Goal: Transaction & Acquisition: Book appointment/travel/reservation

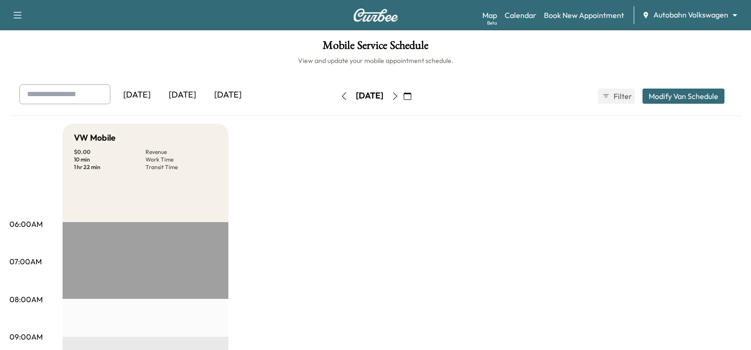
click at [196, 93] on div "[DATE]" at bounding box center [182, 95] width 45 height 22
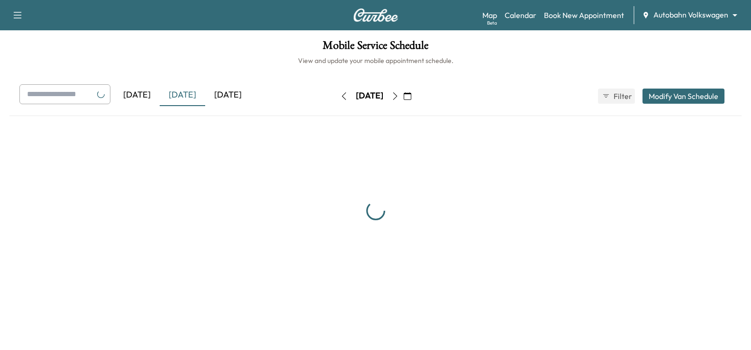
click at [235, 94] on div "[DATE]" at bounding box center [227, 95] width 45 height 22
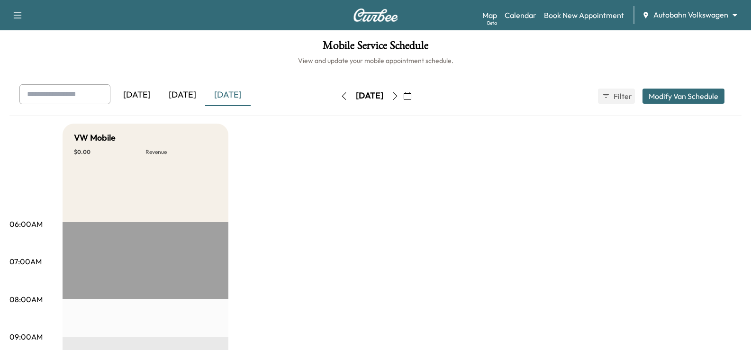
click at [190, 98] on div "[DATE]" at bounding box center [182, 95] width 45 height 22
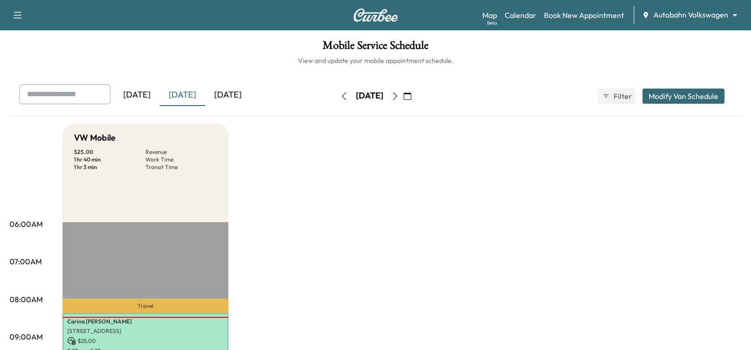
drag, startPoint x: 216, startPoint y: 98, endPoint x: 246, endPoint y: 89, distance: 30.7
click at [217, 98] on div "[DATE]" at bounding box center [227, 95] width 45 height 22
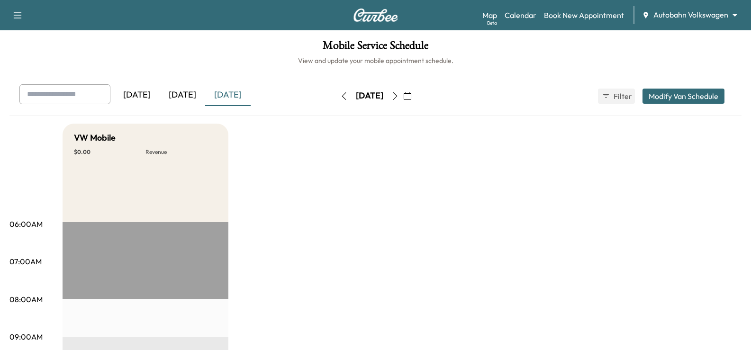
click at [411, 98] on icon "button" at bounding box center [407, 96] width 8 height 8
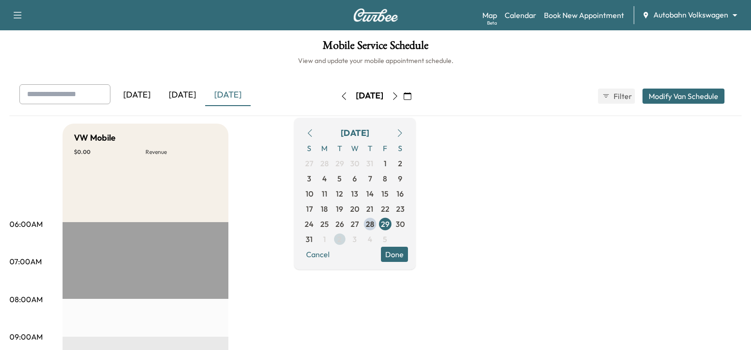
click at [347, 237] on span "2" at bounding box center [339, 239] width 15 height 15
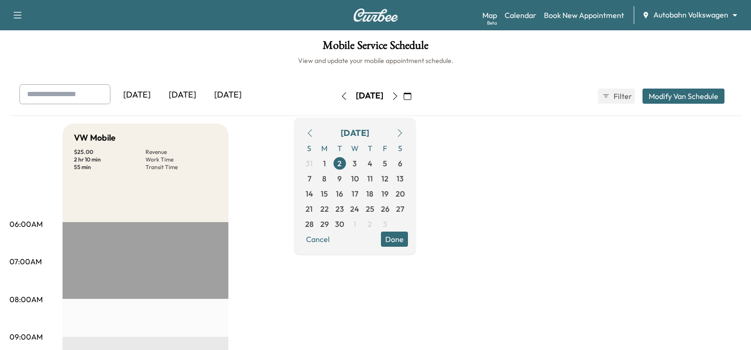
click at [182, 98] on div "[DATE]" at bounding box center [182, 95] width 45 height 22
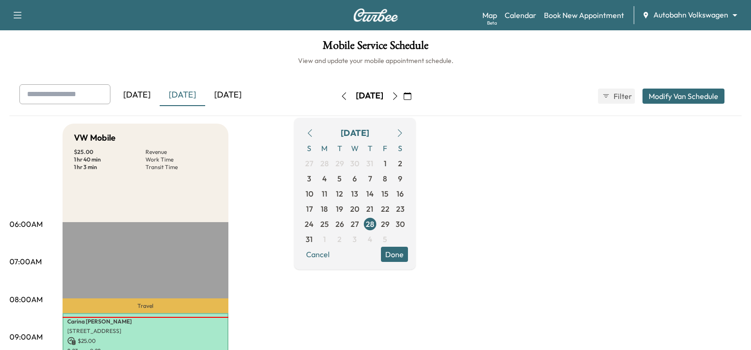
click at [268, 112] on div "[DATE] [DATE] [DATE] [DATE] August 2025 S M T W T F S 27 28 29 30 31 1 2 3 4 5 …" at bounding box center [375, 100] width 732 height 32
drag, startPoint x: 298, startPoint y: 180, endPoint x: 316, endPoint y: 181, distance: 18.0
drag, startPoint x: 273, startPoint y: 190, endPoint x: 326, endPoint y: 150, distance: 66.2
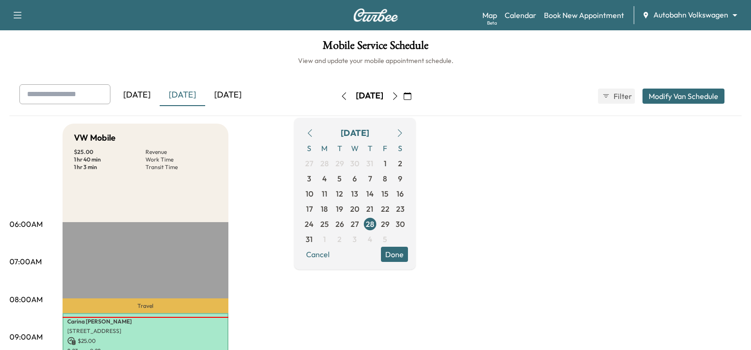
click at [403, 97] on button "button" at bounding box center [395, 96] width 16 height 15
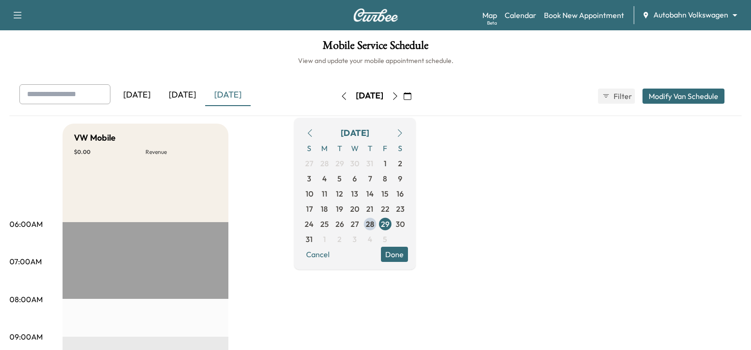
click at [556, 13] on link "Book New Appointment" at bounding box center [584, 14] width 80 height 11
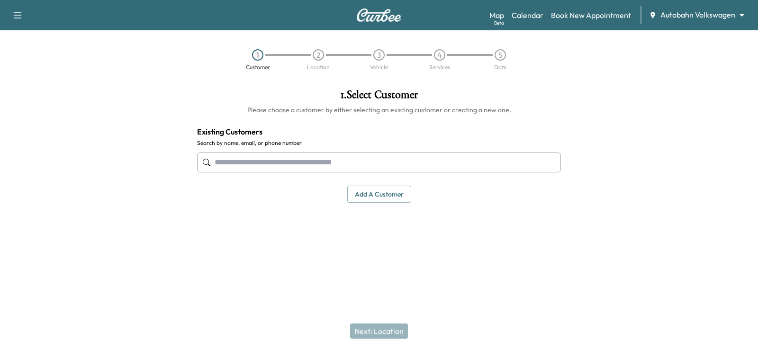
click at [283, 166] on input "text" at bounding box center [379, 162] width 364 height 20
paste input "**********"
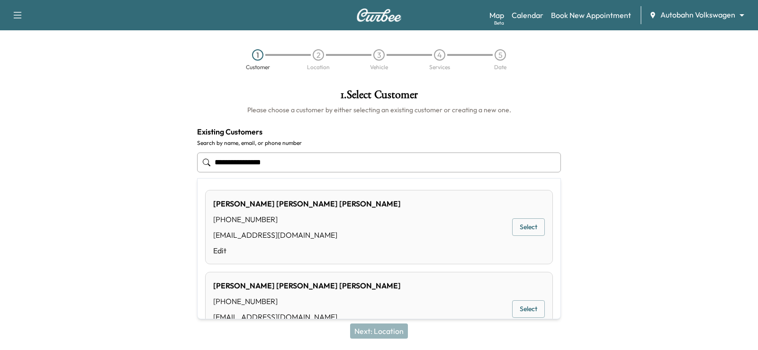
click at [346, 216] on div "[PERSON_NAME] [PHONE_NUMBER] [EMAIL_ADDRESS][DOMAIN_NAME] Edit Select" at bounding box center [379, 227] width 348 height 74
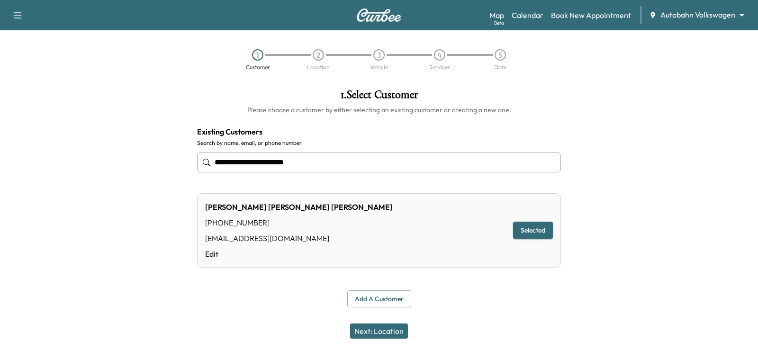
type input "**********"
click at [388, 326] on button "Next: Location" at bounding box center [379, 330] width 58 height 15
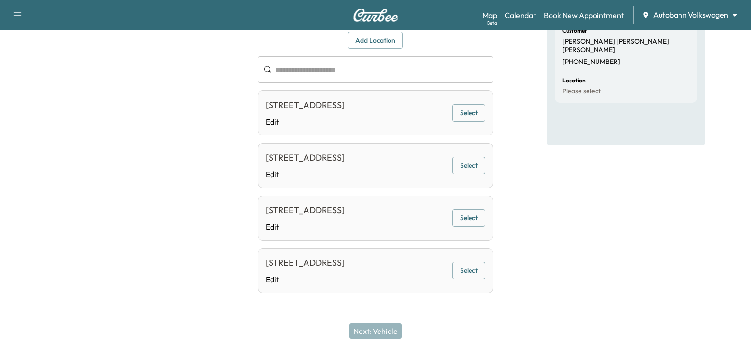
scroll to position [107, 0]
click at [464, 119] on button "Select" at bounding box center [468, 113] width 33 height 18
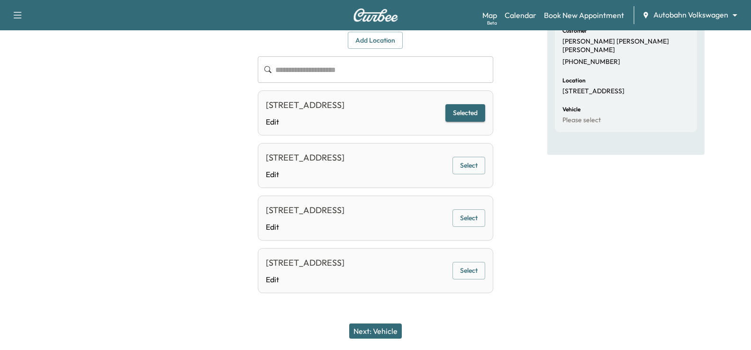
click at [385, 337] on button "Next: Vehicle" at bounding box center [375, 330] width 53 height 15
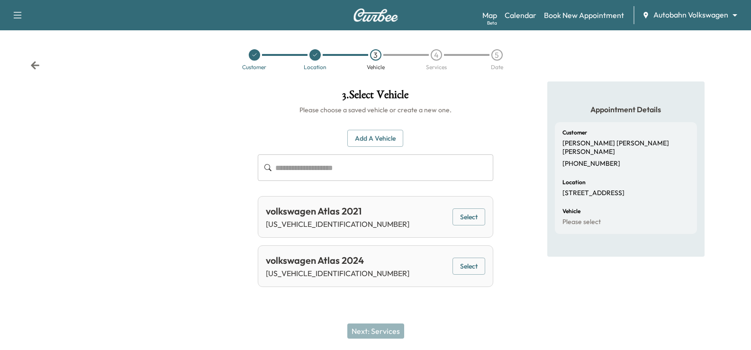
scroll to position [0, 0]
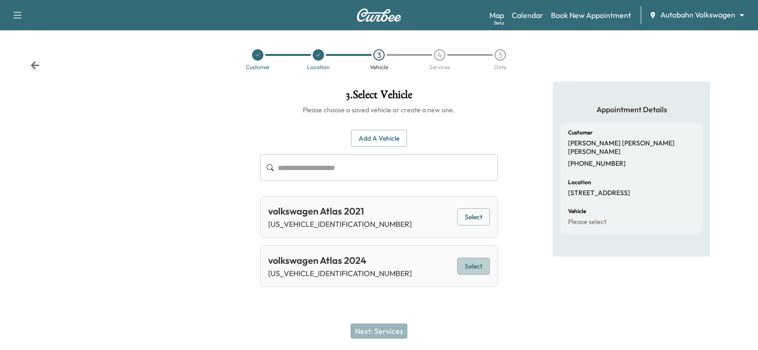
click at [478, 268] on button "Select" at bounding box center [473, 267] width 33 height 18
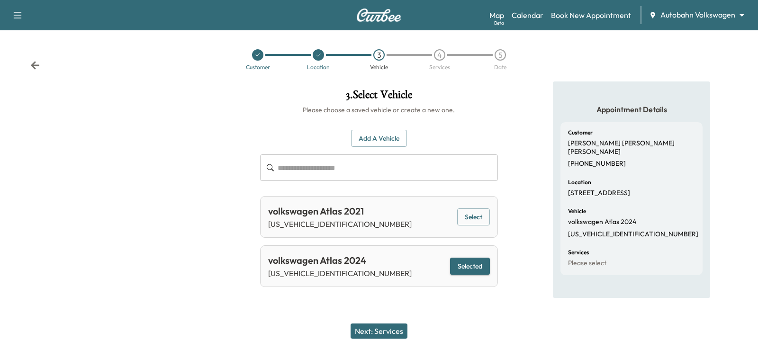
drag, startPoint x: 371, startPoint y: 337, endPoint x: 424, endPoint y: 316, distance: 56.5
click at [374, 335] on button "Next: Services" at bounding box center [378, 330] width 57 height 15
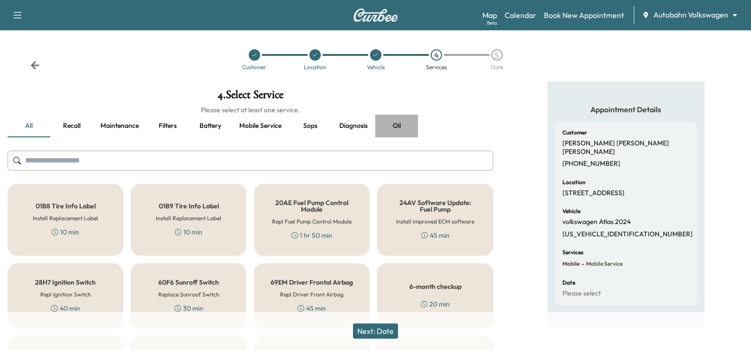
click at [394, 127] on button "Oil" at bounding box center [396, 126] width 43 height 23
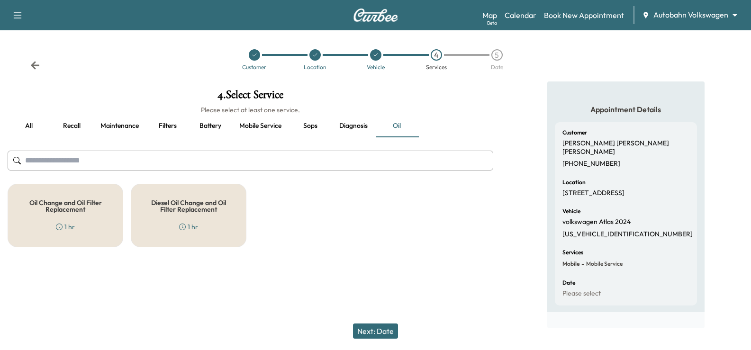
click at [95, 215] on div "Oil Change and Oil Filter Replacement 1 hr" at bounding box center [66, 215] width 116 height 63
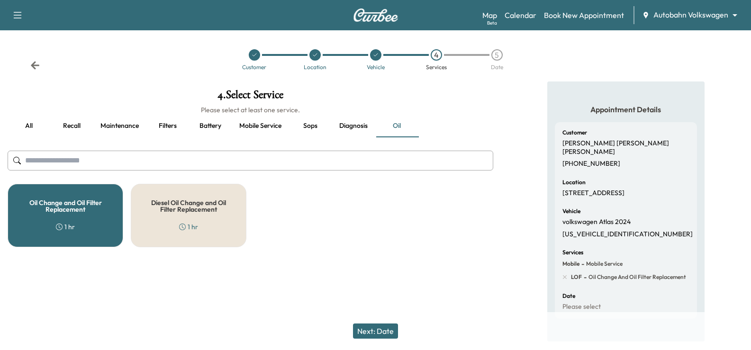
click at [434, 221] on div "Oil Change and Oil Filter Replacement 1 hr Diesel Oil Change and Oil Filter Rep…" at bounding box center [250, 215] width 485 height 63
click at [385, 322] on div "Next: Date" at bounding box center [375, 331] width 751 height 38
click at [385, 323] on button "Next: Date" at bounding box center [375, 330] width 45 height 15
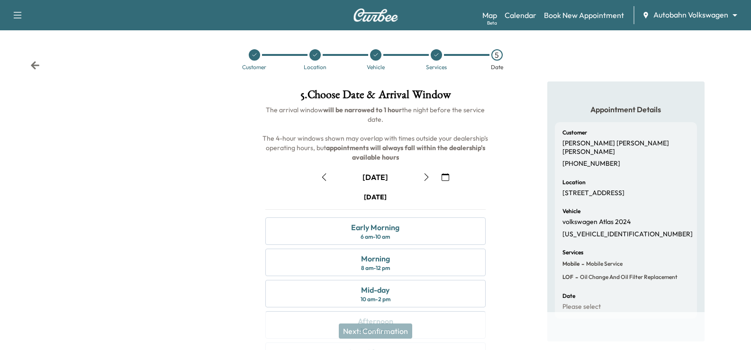
click at [440, 176] on button "button" at bounding box center [445, 177] width 16 height 15
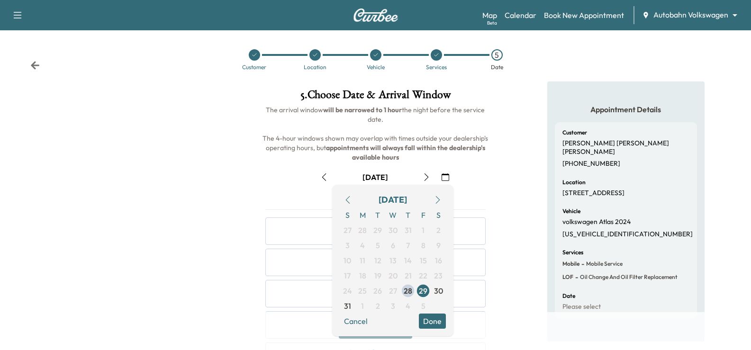
click at [435, 199] on icon "button" at bounding box center [438, 200] width 8 height 8
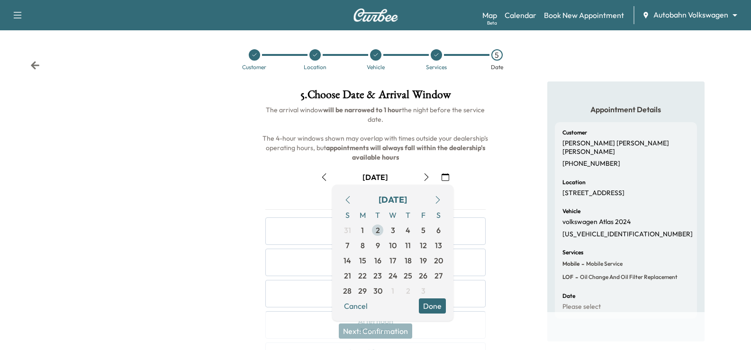
click at [374, 228] on span "2" at bounding box center [377, 230] width 15 height 15
click at [430, 304] on button "Done" at bounding box center [432, 305] width 27 height 15
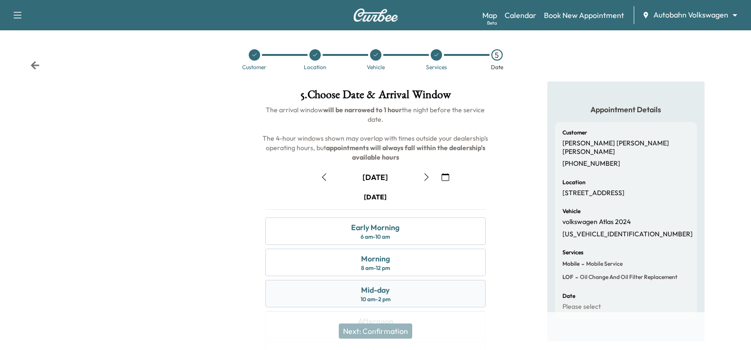
click at [427, 292] on div "Mid-day 10 am - 2 pm" at bounding box center [375, 293] width 220 height 27
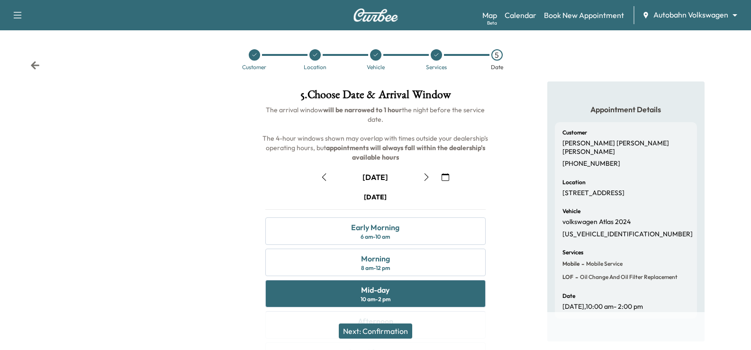
click at [521, 269] on div "Appointment Details Customer [PERSON_NAME] [PHONE_NUMBER] Location [STREET_ADDR…" at bounding box center [626, 262] width 250 height 362
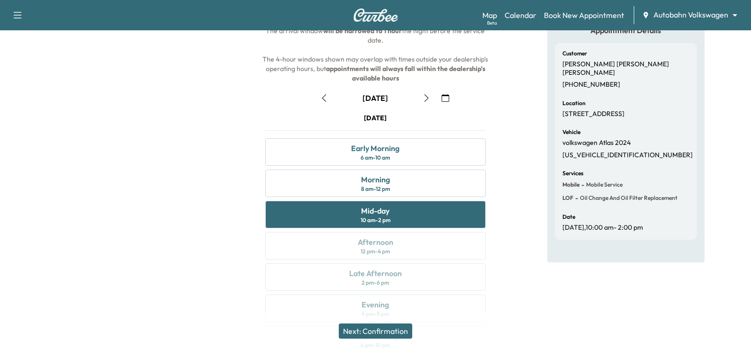
scroll to position [95, 0]
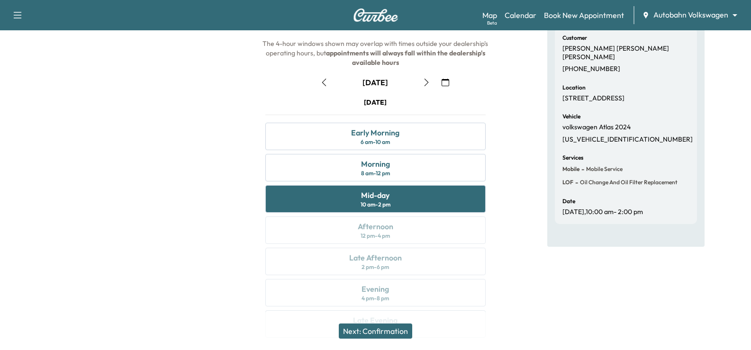
click at [388, 335] on button "Next: Confirmation" at bounding box center [375, 330] width 73 height 15
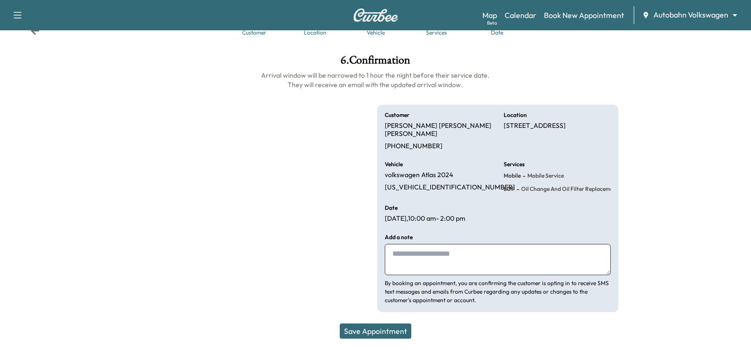
scroll to position [26, 0]
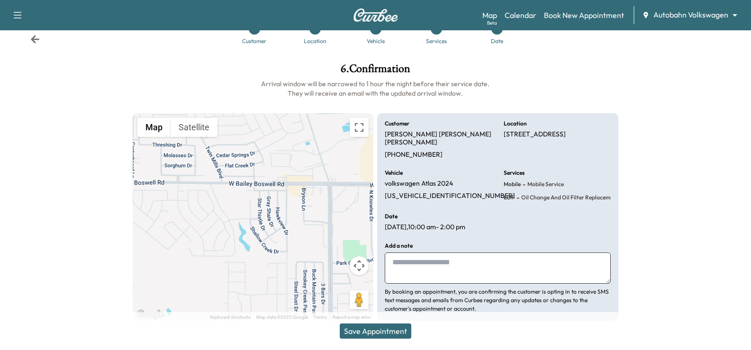
click at [425, 254] on textarea at bounding box center [497, 267] width 225 height 31
click at [401, 328] on button "Save Appointment" at bounding box center [376, 330] width 72 height 15
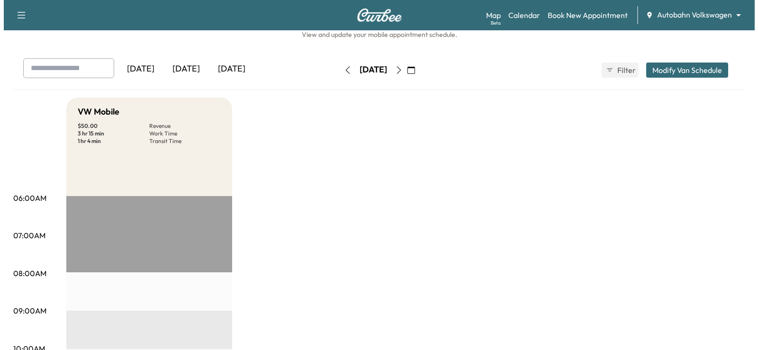
scroll to position [310, 0]
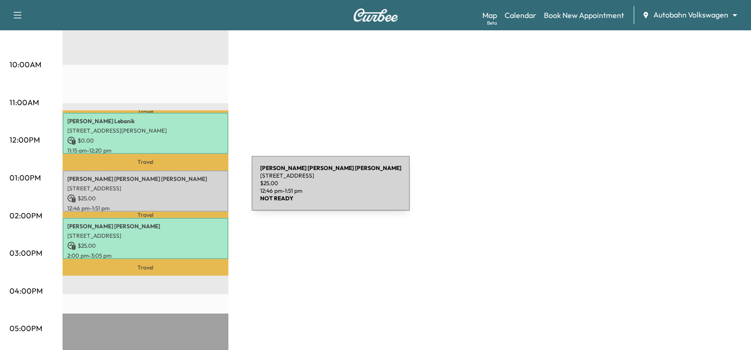
click at [180, 189] on p "[STREET_ADDRESS]" at bounding box center [145, 189] width 156 height 8
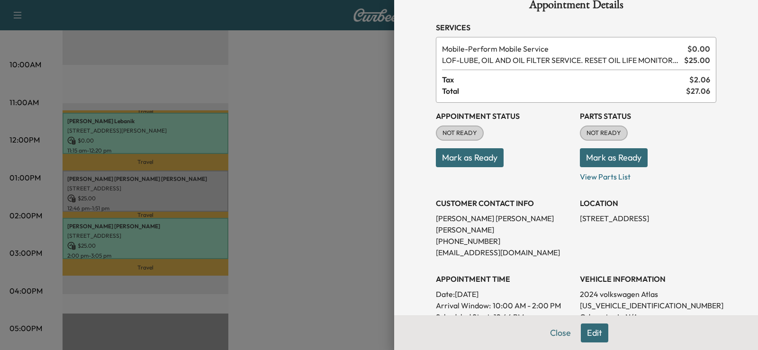
scroll to position [18, 0]
